Goal: Check status: Check status

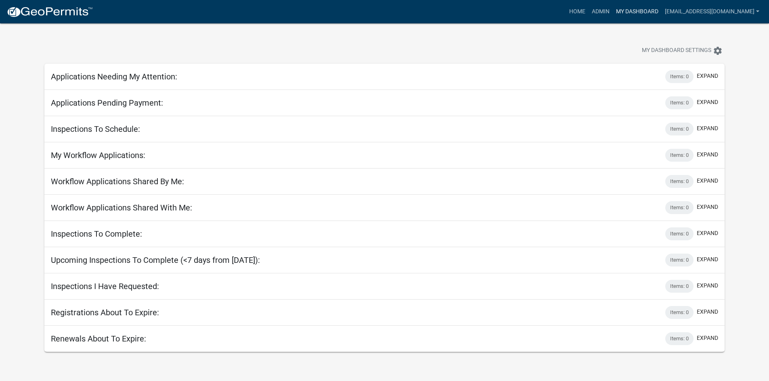
click at [623, 6] on link "My Dashboard" at bounding box center [637, 11] width 49 height 15
click at [589, 8] on link "Admin" at bounding box center [601, 11] width 24 height 15
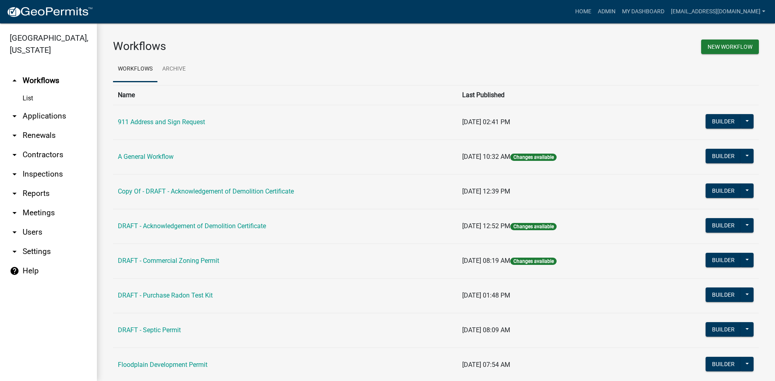
click at [48, 110] on link "arrow_drop_down Applications" at bounding box center [48, 116] width 97 height 19
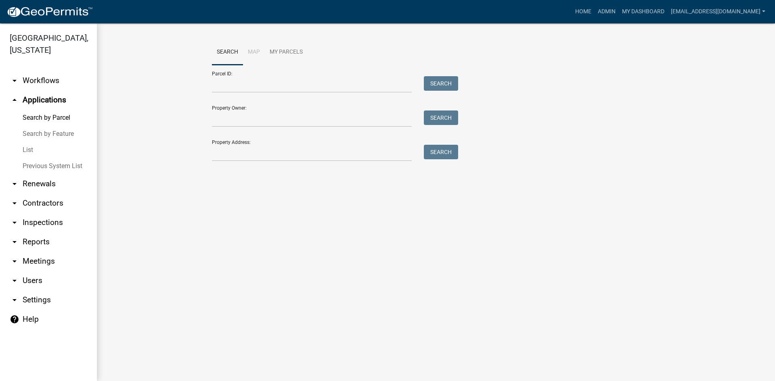
click at [24, 128] on link "Search by Feature" at bounding box center [48, 134] width 97 height 16
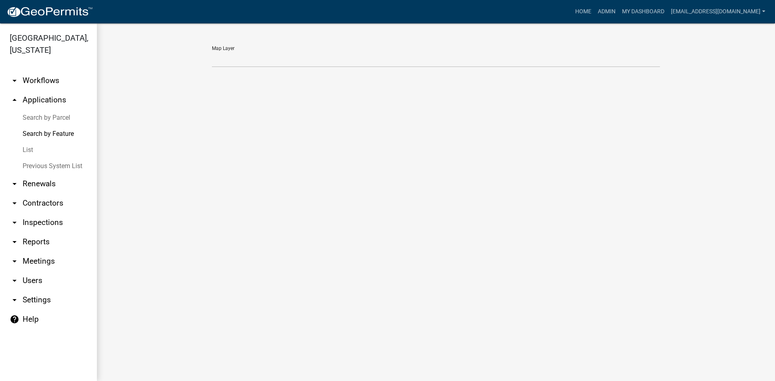
click at [24, 142] on link "List" at bounding box center [48, 150] width 97 height 16
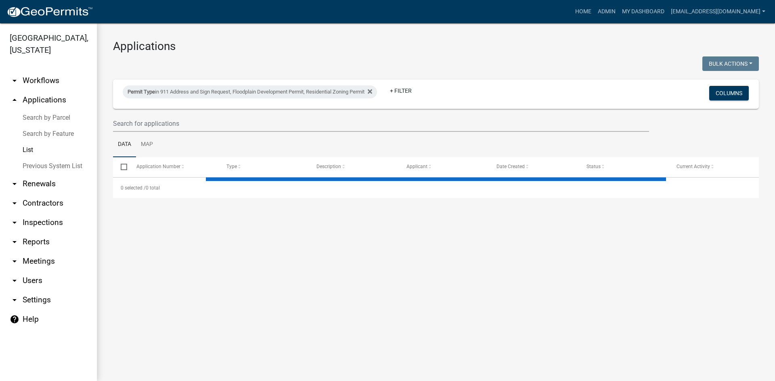
click at [24, 142] on link "List" at bounding box center [48, 150] width 97 height 16
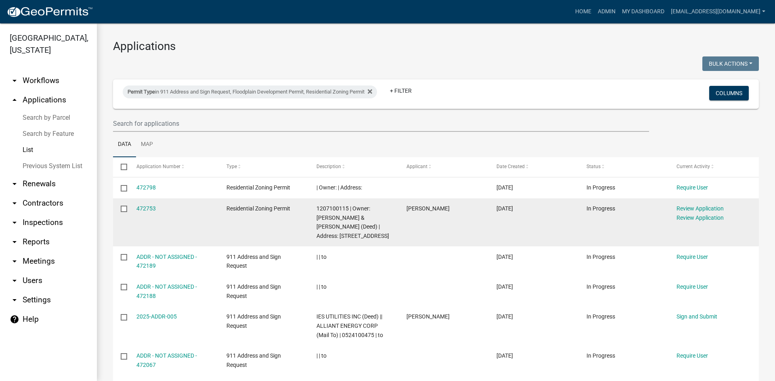
click at [146, 204] on div "472753" at bounding box center [173, 208] width 75 height 9
click at [146, 206] on link "472753" at bounding box center [145, 208] width 19 height 6
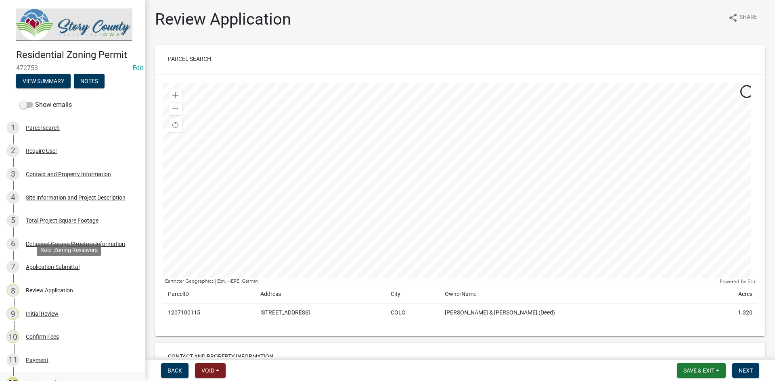
scroll to position [121, 0]
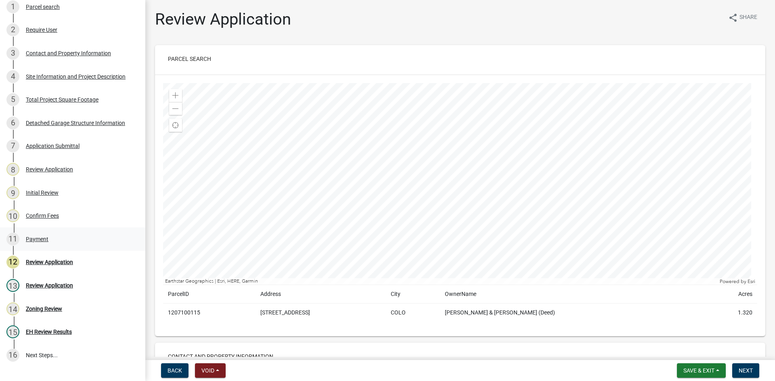
click at [38, 240] on div "Payment" at bounding box center [37, 240] width 23 height 6
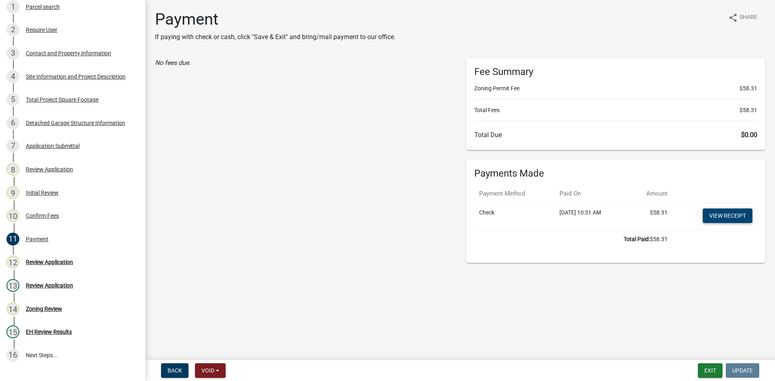
click at [728, 210] on link "View receipt" at bounding box center [728, 216] width 50 height 15
